Goal: Task Accomplishment & Management: Use online tool/utility

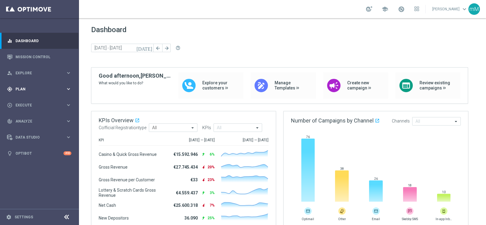
click at [35, 85] on div "gps_fixed Plan keyboard_arrow_right" at bounding box center [39, 89] width 78 height 16
click at [27, 118] on button "Templates keyboard_arrow_right" at bounding box center [44, 120] width 56 height 5
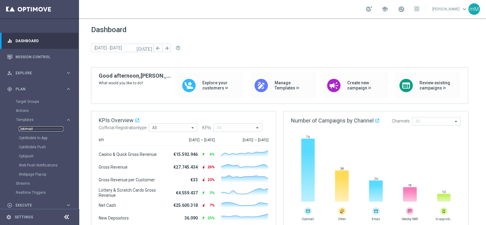
click at [27, 127] on link "Optimail" at bounding box center [41, 129] width 44 height 5
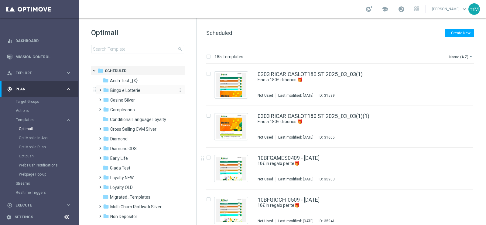
click at [140, 92] on div "folder Bingo e Lotterie" at bounding box center [138, 90] width 70 height 7
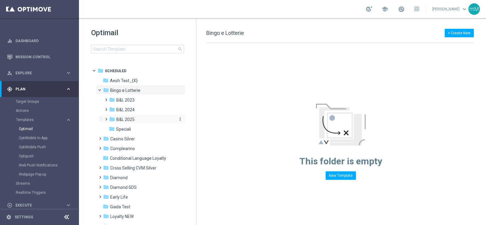
click at [132, 119] on span "B&L 2025" at bounding box center [125, 119] width 18 height 5
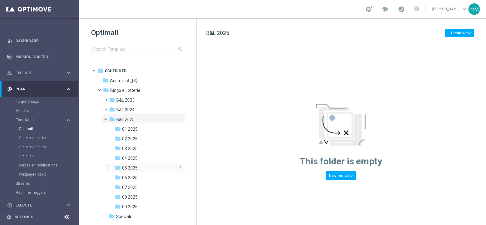
scroll to position [38, 0]
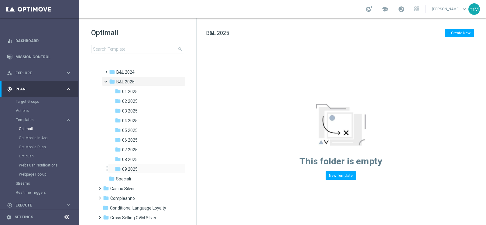
click at [137, 165] on div "folder 09 2025 more_vert" at bounding box center [146, 169] width 77 height 10
click at [133, 169] on span "09 2025" at bounding box center [129, 169] width 15 height 5
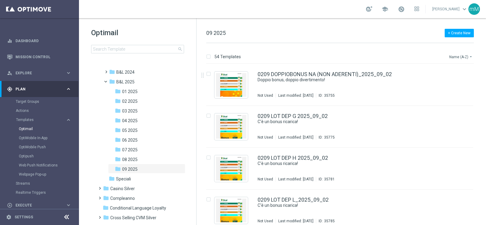
click at [457, 57] on button "Name (A-Z) arrow_drop_down" at bounding box center [461, 56] width 25 height 7
click at [454, 80] on div "Date Modified (Newest)" at bounding box center [449, 84] width 49 height 9
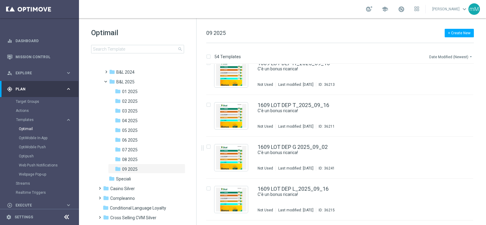
scroll to position [1139, 0]
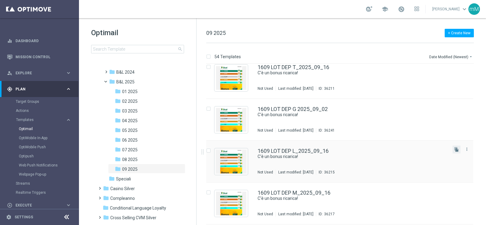
click at [455, 152] on button "file_copy" at bounding box center [457, 150] width 8 height 8
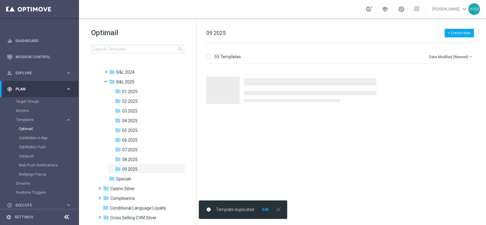
scroll to position [0, 0]
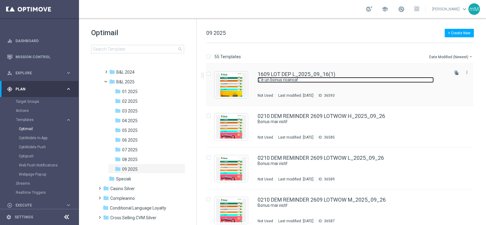
click at [266, 80] on link "C'è un bonus ricarica!" at bounding box center [346, 80] width 176 height 6
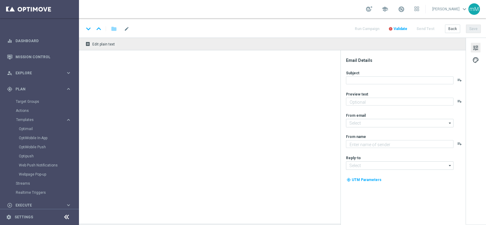
type textarea "Per [PERSON_NAME] a 20.000 Sisal point"
type textarea "Sisal"
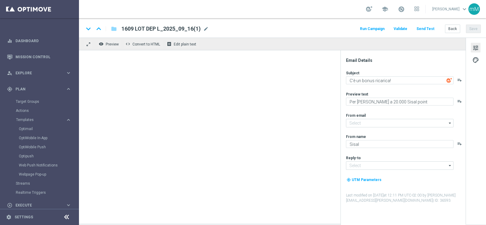
type input "[EMAIL_ADDRESS][DOMAIN_NAME]"
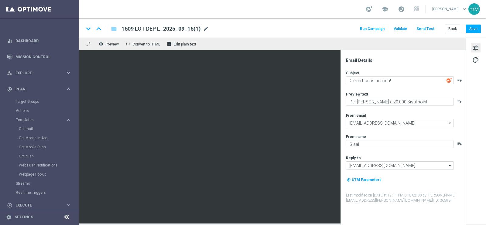
click at [207, 28] on span "mode_edit" at bounding box center [205, 28] width 5 height 5
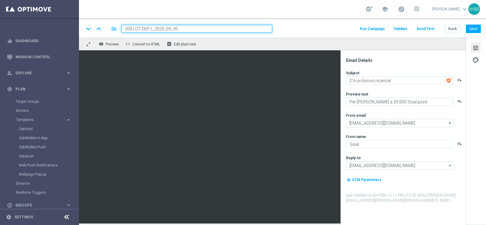
type input "3009 LOT DEP L_2025_09_30"
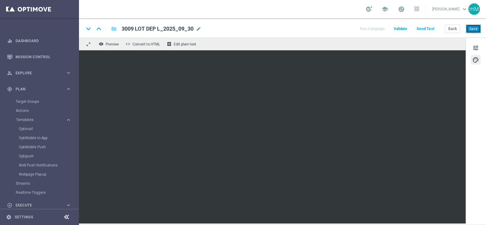
click at [474, 28] on button "Save" at bounding box center [473, 29] width 15 height 9
click at [453, 26] on button "Back" at bounding box center [452, 29] width 15 height 9
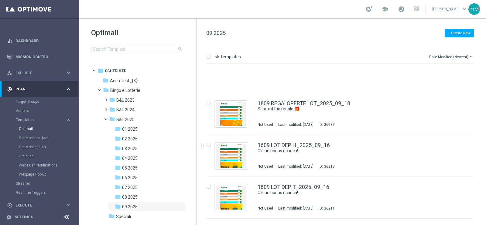
scroll to position [1212, 0]
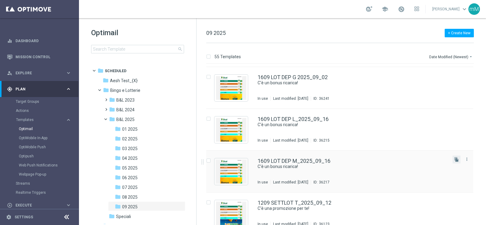
click at [459, 160] on button "file_copy" at bounding box center [457, 160] width 8 height 8
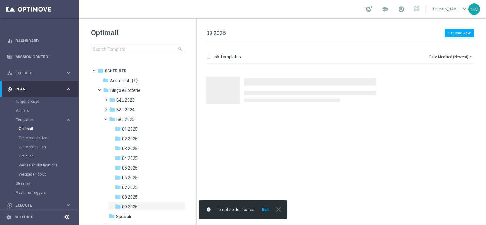
scroll to position [0, 0]
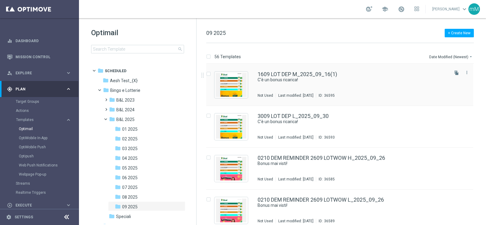
click at [293, 87] on div "1609 LOT DEP M_2025_09_16(1) C'è un bonus ricarica! Not Used Last modified: Tue…" at bounding box center [353, 85] width 190 height 26
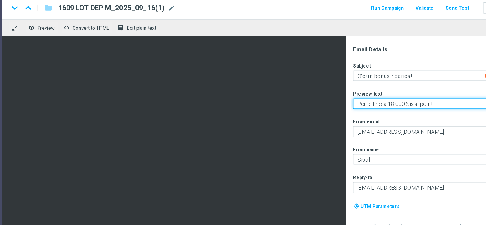
click at [377, 103] on textarea "Per te fino a 18.000 Sisal point" at bounding box center [400, 102] width 108 height 8
type textarea "Per [PERSON_NAME] a 20.000 Sisal point"
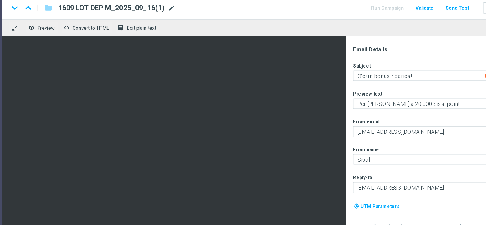
click at [208, 29] on span "mode_edit" at bounding box center [207, 28] width 5 height 5
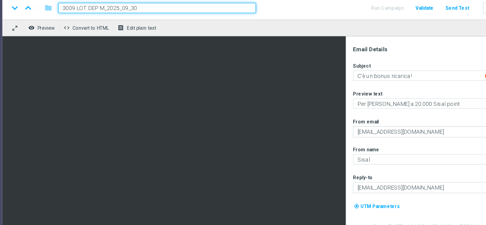
type input "3009 LOT DEP M_2025_09_30"
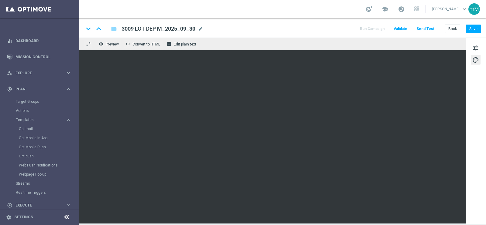
click at [469, 33] on div "keyboard_arrow_down keyboard_arrow_up folder 3009 LOT DEP M_2025_09_30 3009 LOT…" at bounding box center [282, 27] width 407 height 19
click at [470, 31] on button "Save" at bounding box center [473, 29] width 15 height 9
click at [451, 26] on button "Back" at bounding box center [452, 29] width 15 height 9
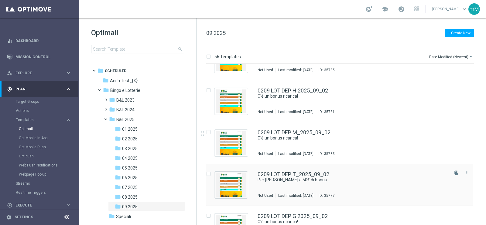
scroll to position [2072, 0]
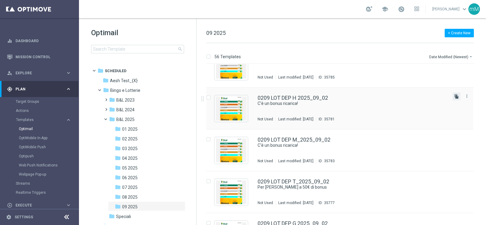
click at [456, 97] on icon "file_copy" at bounding box center [456, 96] width 5 height 5
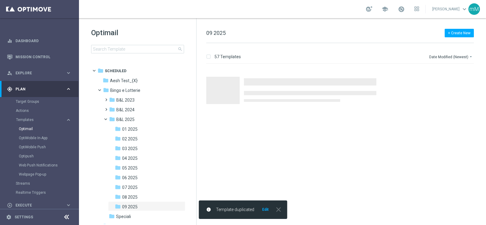
scroll to position [0, 0]
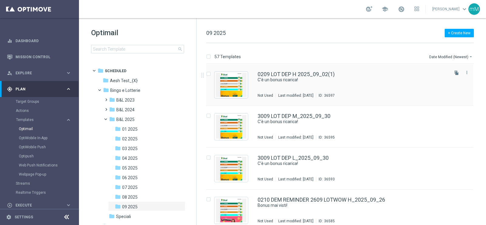
click at [299, 86] on div "0209 LOT DEP H 2025_09_02(1) C'è un bonus ricarica! Not Used Last modified: Tue…" at bounding box center [353, 85] width 190 height 26
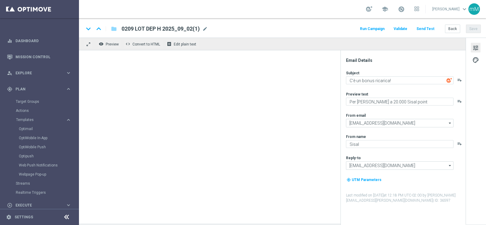
type textarea "Per [PERSON_NAME] a 20€ di bonus"
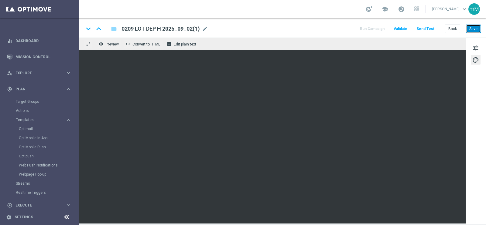
click at [477, 30] on button "Save" at bounding box center [473, 29] width 15 height 9
click at [477, 28] on button "Save" at bounding box center [473, 29] width 15 height 9
click at [451, 28] on button "Back" at bounding box center [452, 29] width 15 height 9
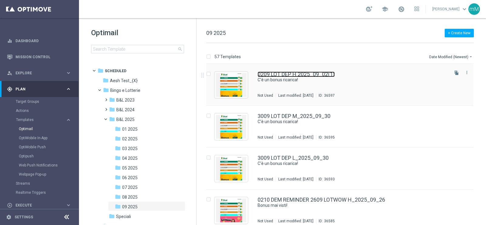
click at [320, 75] on link "0209 LOT DEP H 2025_09_02(1)" at bounding box center [296, 74] width 77 height 5
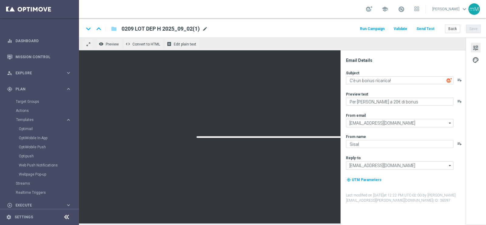
click at [206, 27] on span "mode_edit" at bounding box center [204, 28] width 5 height 5
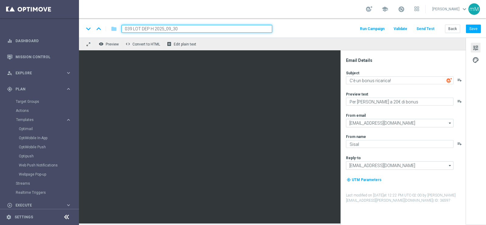
type input "0309 LOT DEP H 2025_09_30"
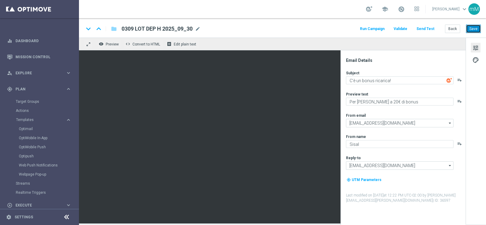
click at [473, 27] on button "Save" at bounding box center [473, 29] width 15 height 9
click at [454, 28] on button "Back" at bounding box center [452, 29] width 15 height 9
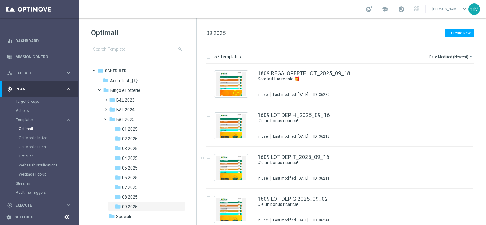
scroll to position [1212, 0]
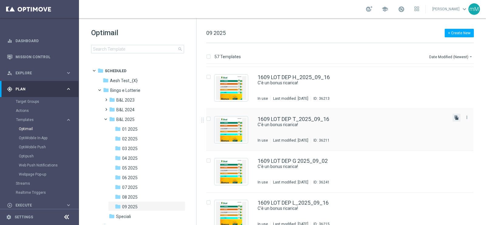
click at [457, 115] on icon "file_copy" at bounding box center [456, 117] width 5 height 5
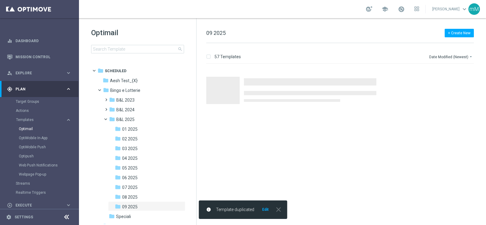
scroll to position [0, 0]
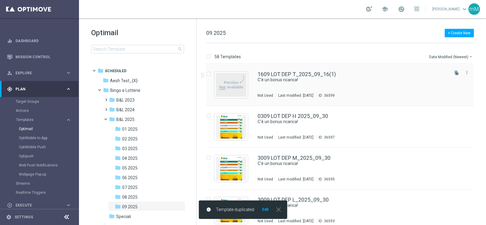
click at [296, 84] on div "1609 LOT DEP T_2025_09_16(1) C'è un bonus ricarica! Not Used Last modified: Tue…" at bounding box center [353, 85] width 190 height 26
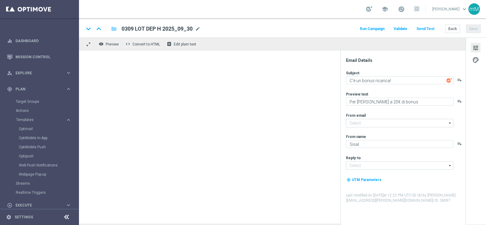
type input "1609 LOT DEP T_2025_09_16(1)"
type textarea "Per [PERSON_NAME] a 20.000 Sisal point"
type input "[EMAIL_ADDRESS][DOMAIN_NAME]"
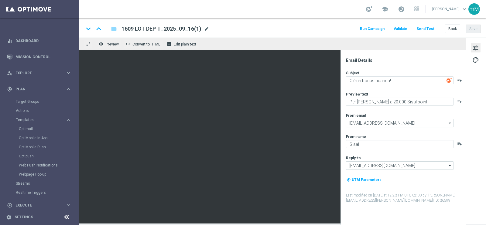
click at [208, 26] on span "mode_edit" at bounding box center [206, 28] width 5 height 5
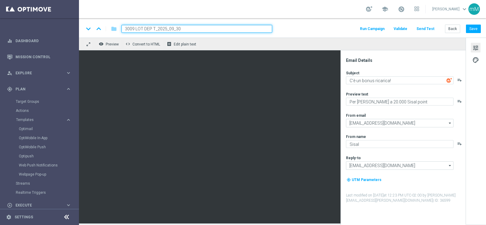
type input "3009 LOT DEP T_2025_09_30"
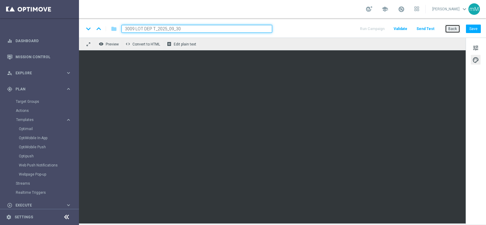
click at [453, 27] on button "Back" at bounding box center [452, 29] width 15 height 9
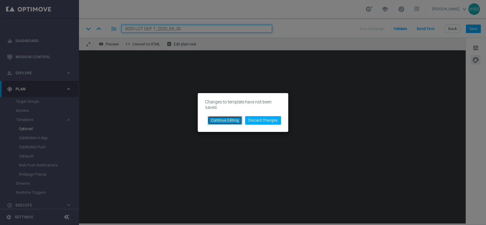
click at [237, 118] on button "Continue Editing" at bounding box center [225, 120] width 34 height 9
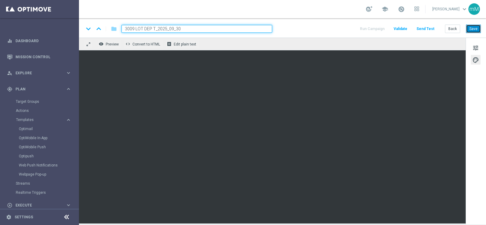
click at [475, 29] on button "Save" at bounding box center [473, 29] width 15 height 9
click at [452, 30] on button "Back" at bounding box center [452, 29] width 15 height 9
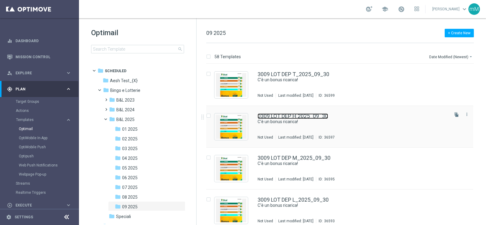
click at [289, 115] on link "0309 LOT DEP H 2025_09_30" at bounding box center [293, 116] width 70 height 5
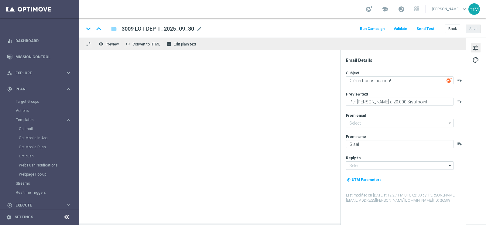
type input "[EMAIL_ADDRESS][DOMAIN_NAME]"
type input "0309 LOT DEP H 2025_09_30"
type textarea "Per [PERSON_NAME] a 20€ di bonus"
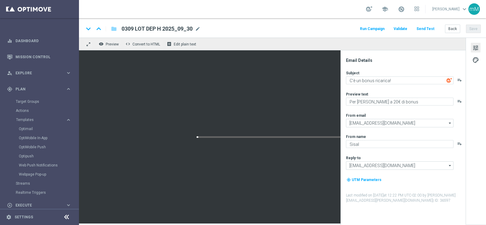
click at [132, 31] on span "0309 LOT DEP H 2025_09_30" at bounding box center [156, 28] width 71 height 7
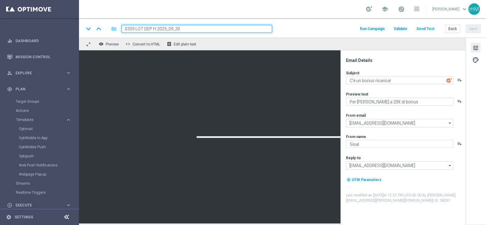
click at [128, 29] on input "0309 LOT DEP H 2025_09_30" at bounding box center [196, 29] width 151 height 8
type input "3009 LOT DEP H 2025_09_30"
click at [399, 48] on div "remove_red_eye Preview code Convert to HTML receipt Edit plain text" at bounding box center [272, 44] width 387 height 13
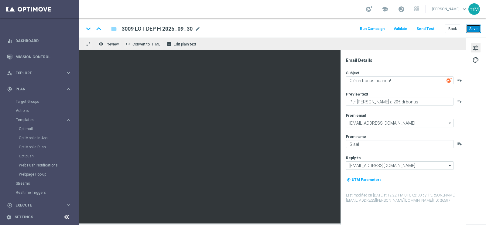
click at [476, 28] on button "Save" at bounding box center [473, 29] width 15 height 9
click at [452, 32] on button "Back" at bounding box center [452, 29] width 15 height 9
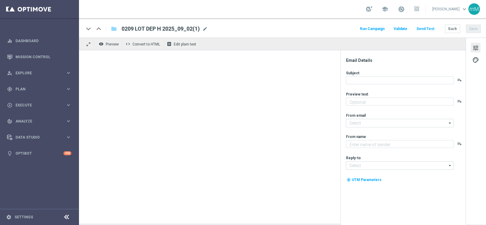
type textarea "Per [PERSON_NAME] a 20€ di bonus"
type textarea "Sisal"
type input "[EMAIL_ADDRESS][DOMAIN_NAME]"
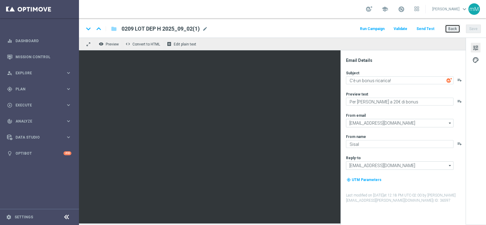
click at [453, 28] on button "Back" at bounding box center [452, 29] width 15 height 9
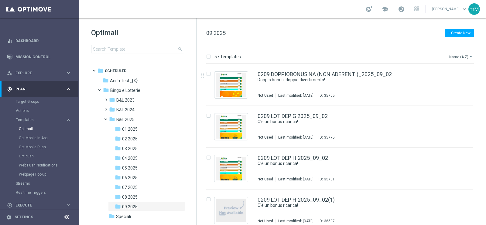
click at [467, 55] on button "Name (A-Z) arrow_drop_down" at bounding box center [461, 56] width 25 height 7
click at [457, 82] on span "Date Modified (Newest)" at bounding box center [450, 84] width 41 height 4
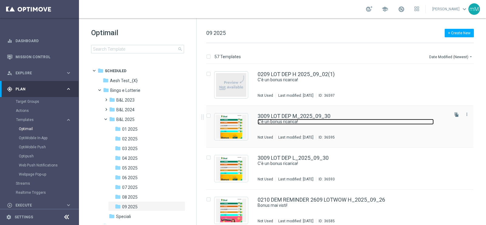
click at [305, 119] on link "C'è un bonus ricarica!" at bounding box center [346, 122] width 176 height 6
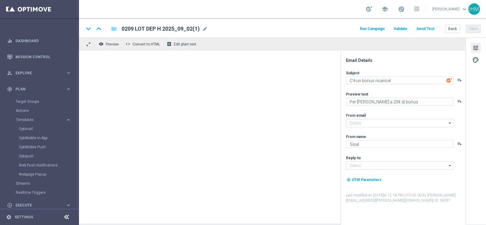
type input "[EMAIL_ADDRESS][DOMAIN_NAME]"
type textarea "Per [PERSON_NAME] a 20.000 Sisal point"
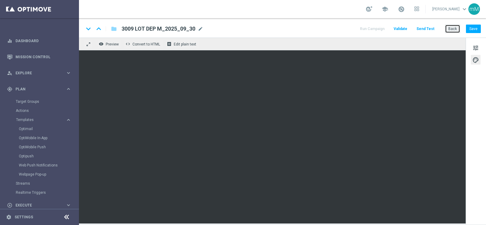
click at [456, 28] on button "Back" at bounding box center [452, 29] width 15 height 9
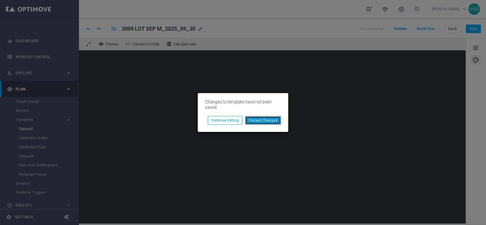
click at [252, 121] on button "Discard Changes" at bounding box center [263, 120] width 36 height 9
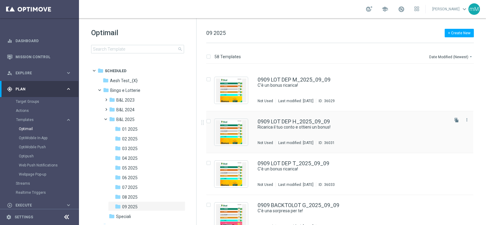
scroll to position [1709, 0]
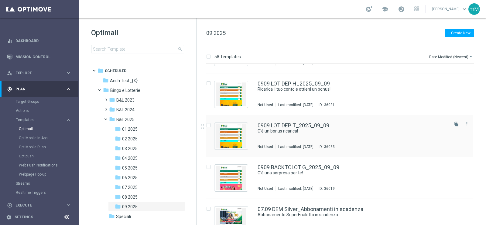
click at [301, 138] on div "0909 LOT DEP T_2025_09_09 C'è un bonus ricarica! Not Used Last modified: [DATE]…" at bounding box center [353, 136] width 190 height 26
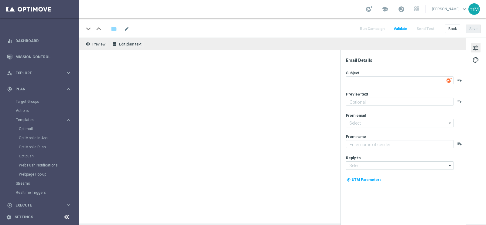
type input "[EMAIL_ADDRESS][DOMAIN_NAME]"
type textarea "Sisal"
type textarea "C'è un bonus ricarica!"
type textarea "Per [PERSON_NAME] a 70€ di bonus"
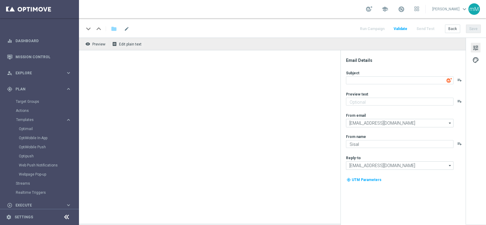
type input "[EMAIL_ADDRESS][DOMAIN_NAME]"
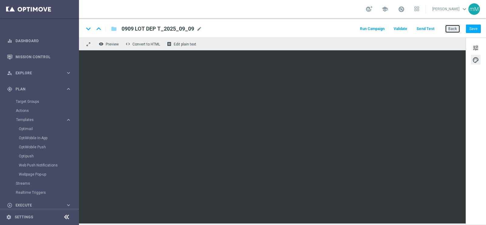
click at [455, 29] on button "Back" at bounding box center [452, 29] width 15 height 9
